Goal: Task Accomplishment & Management: Manage account settings

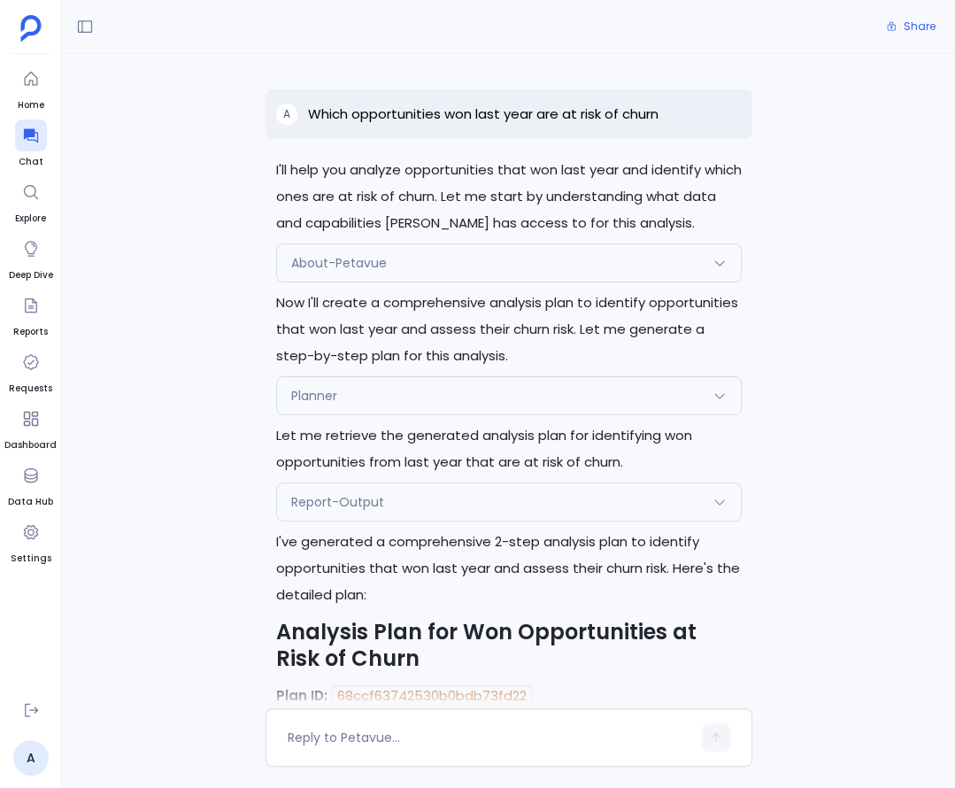
click at [36, 546] on div at bounding box center [31, 532] width 32 height 32
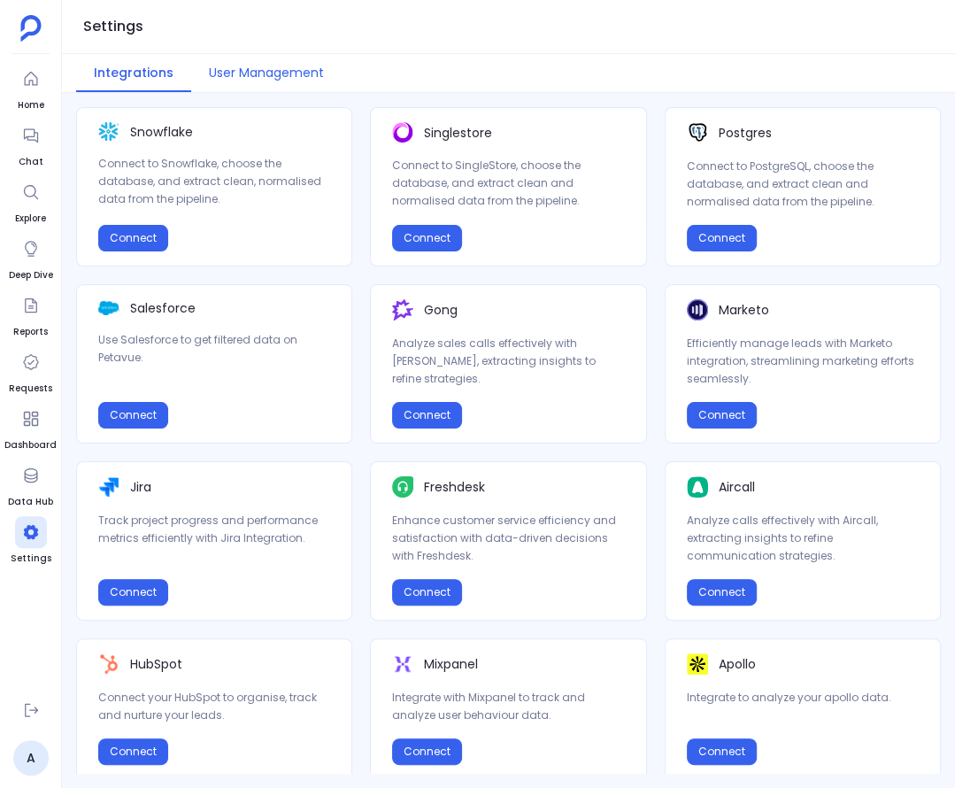
click at [248, 71] on button "User Management" at bounding box center [266, 73] width 150 height 38
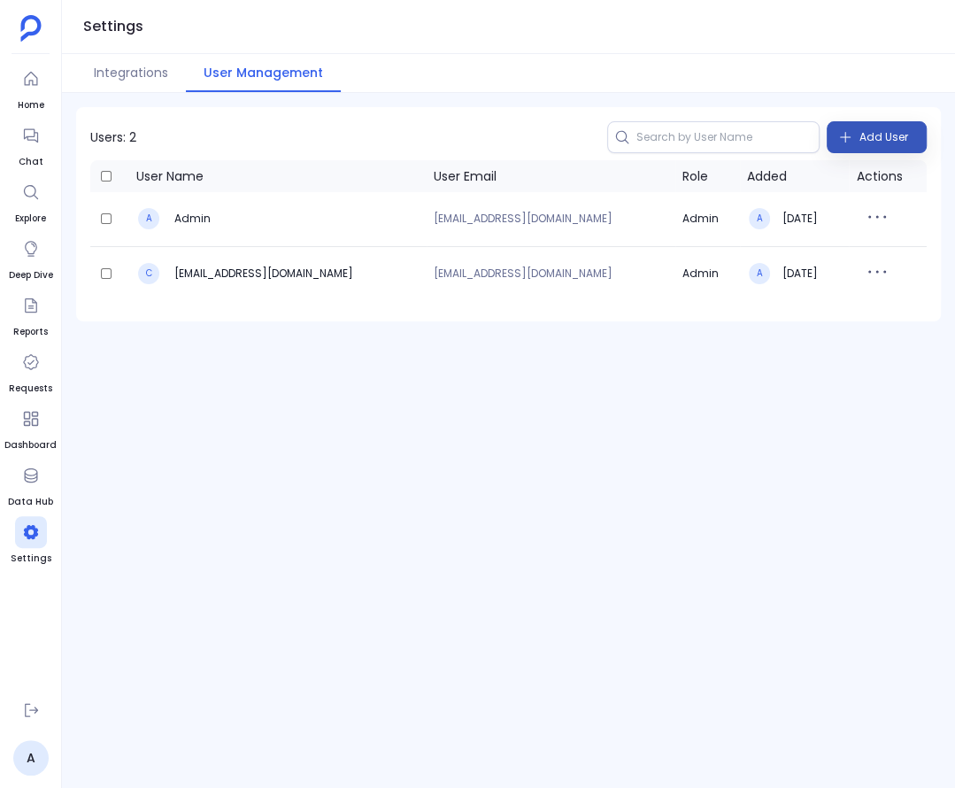
click at [865, 139] on span "Add User" at bounding box center [883, 137] width 49 height 28
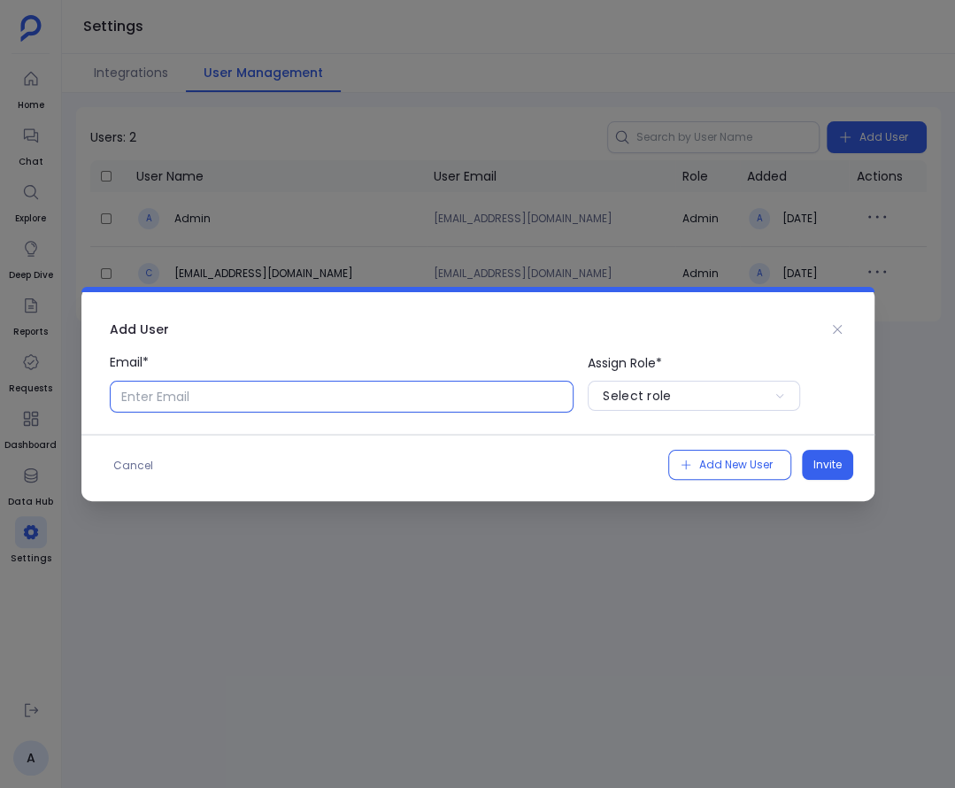
click at [357, 393] on input "Email*" at bounding box center [342, 396] width 465 height 32
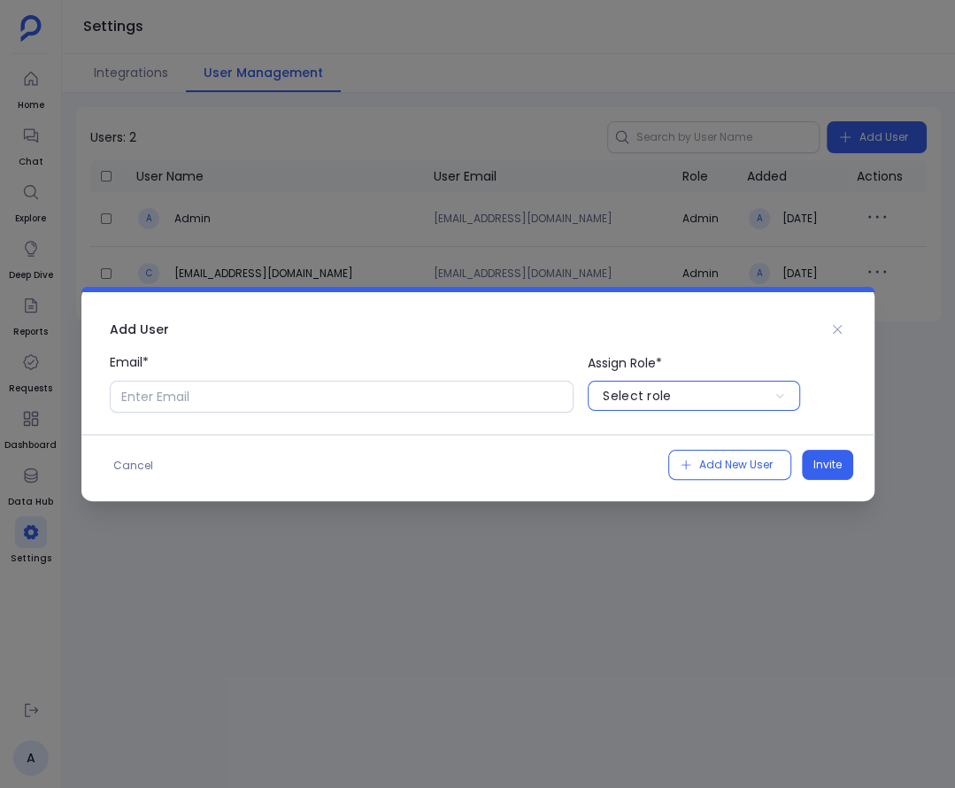
click at [741, 384] on button "Select role" at bounding box center [694, 395] width 212 height 30
click at [883, 334] on div at bounding box center [477, 394] width 955 height 788
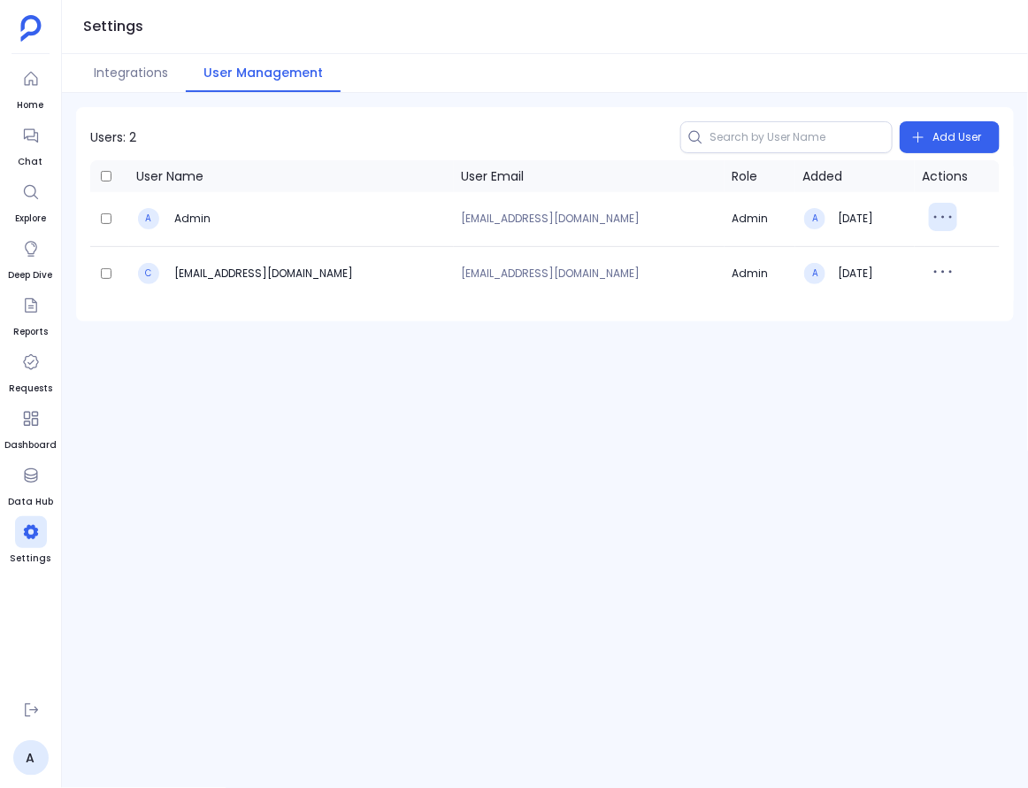
click at [938, 217] on icon "button" at bounding box center [943, 217] width 28 height 28
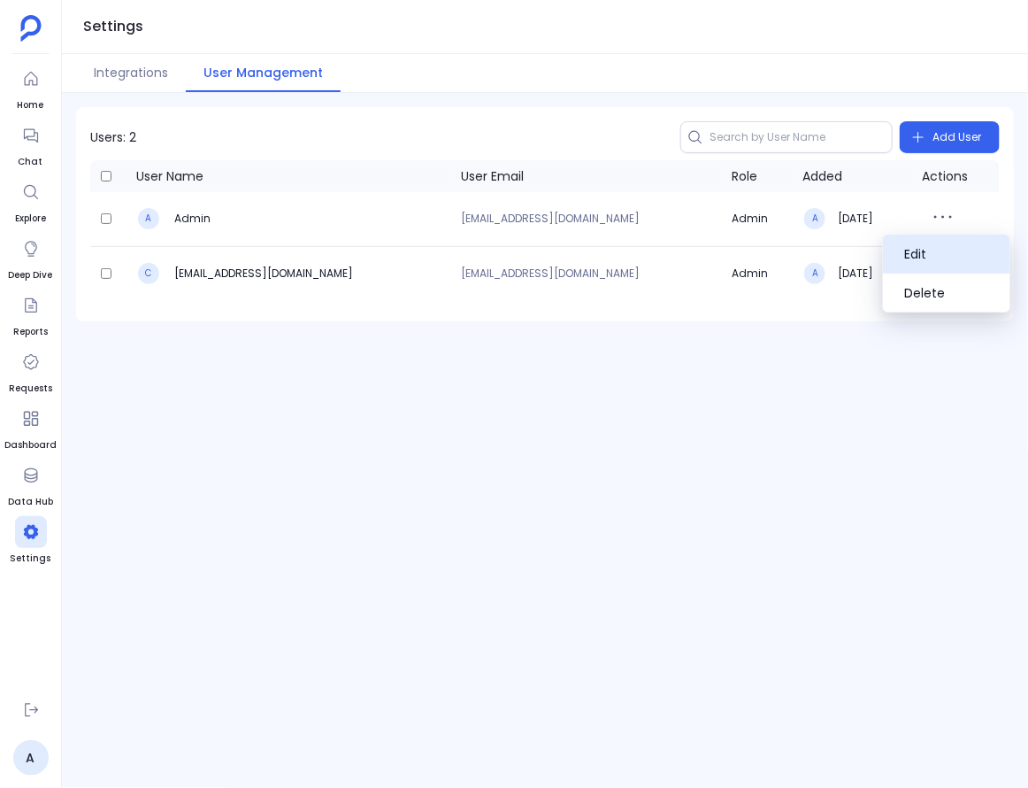
click at [926, 251] on button "Edit" at bounding box center [946, 253] width 127 height 39
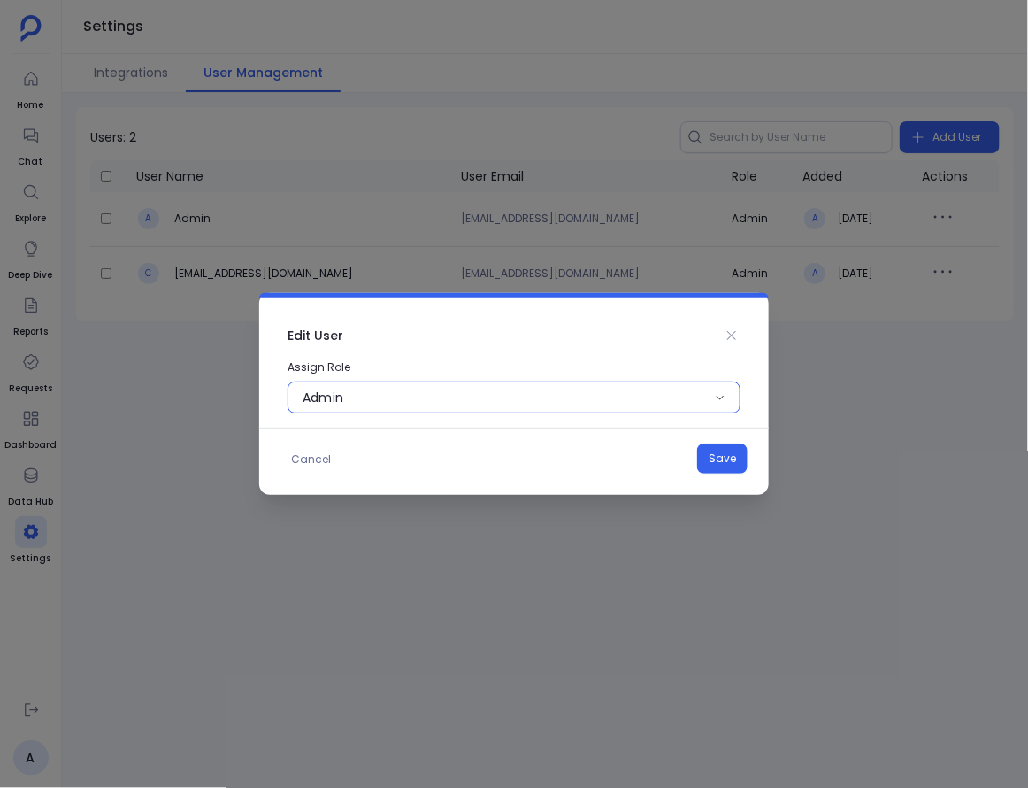
click at [417, 397] on button "admin" at bounding box center [514, 397] width 453 height 32
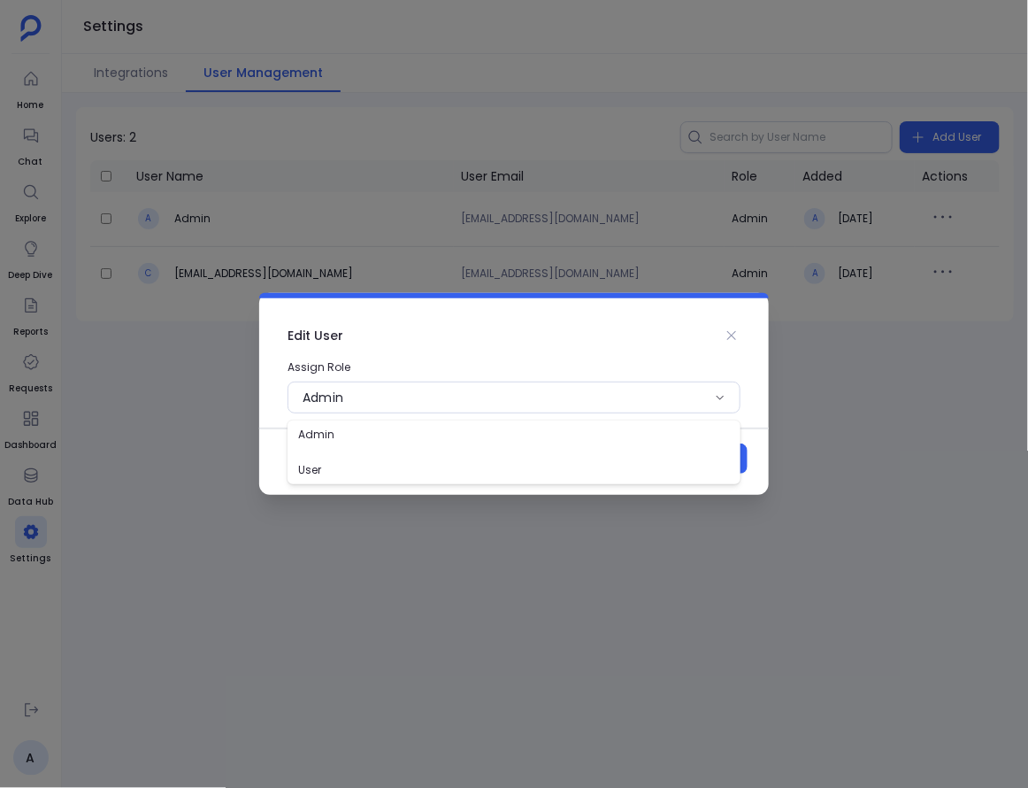
click at [522, 242] on div at bounding box center [514, 394] width 1028 height 788
